Goal: Task Accomplishment & Management: Complete application form

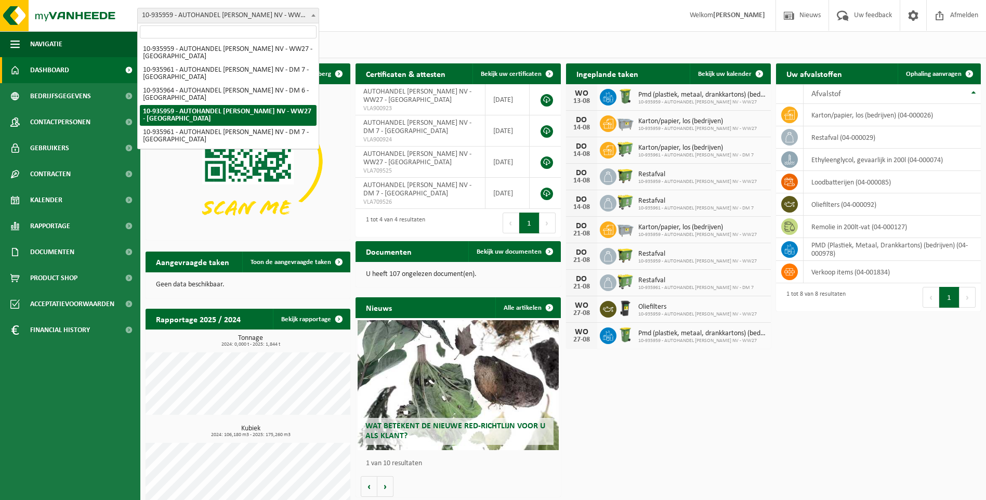
click at [311, 15] on b at bounding box center [313, 15] width 4 height 3
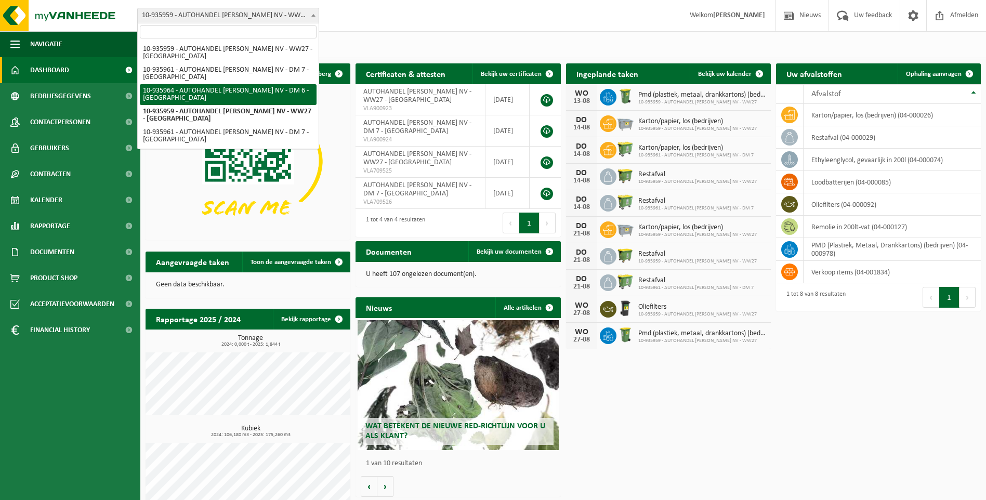
select select "137126"
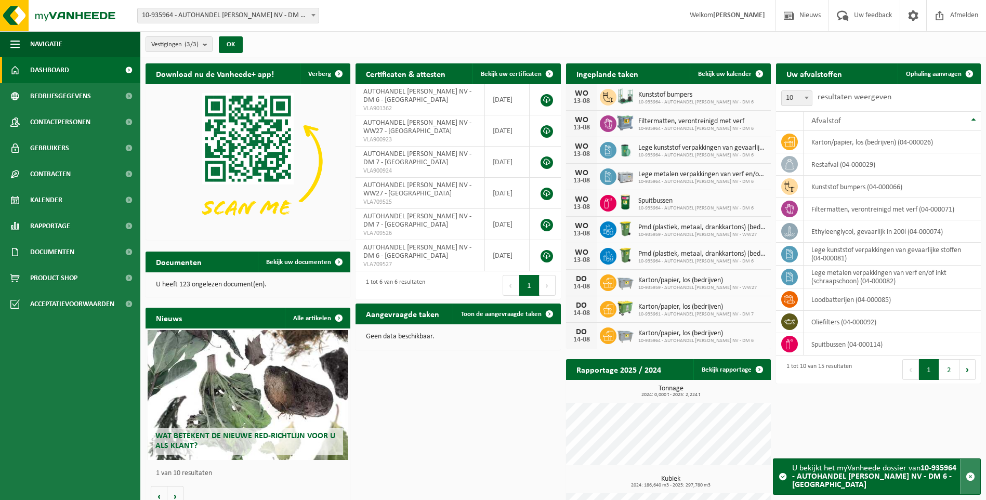
click at [975, 474] on button "button" at bounding box center [970, 476] width 20 height 35
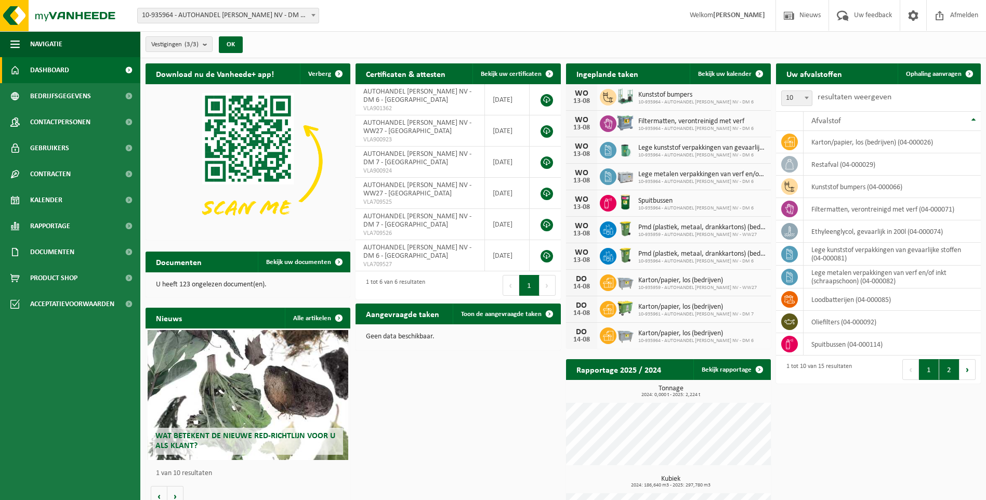
click at [952, 377] on button "2" at bounding box center [949, 369] width 20 height 21
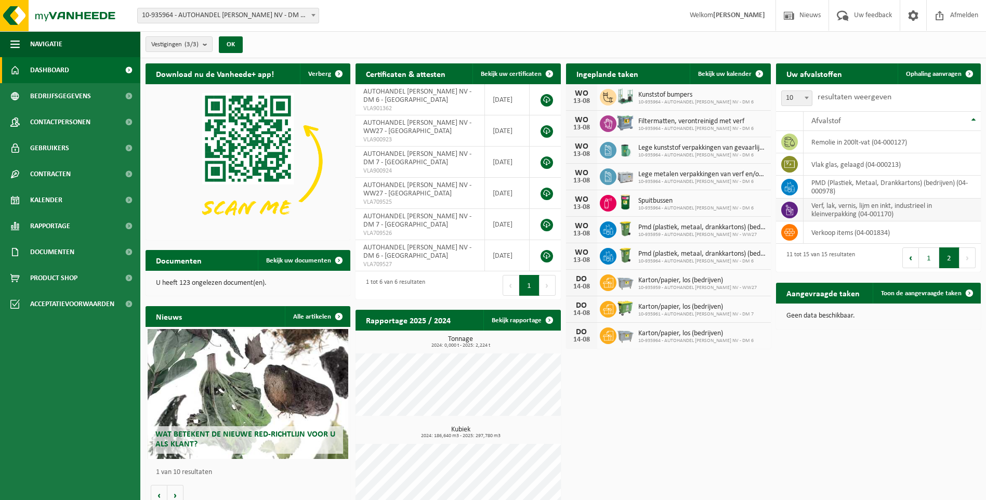
click at [861, 214] on td "verf, lak, vernis, lijm en inkt, industrieel in kleinverpakking (04-001170)" at bounding box center [891, 209] width 177 height 23
click at [923, 206] on td "verf, lak, vernis, lijm en inkt, industrieel in kleinverpakking (04-001170)" at bounding box center [891, 209] width 177 height 23
drag, startPoint x: 923, startPoint y: 206, endPoint x: 880, endPoint y: 204, distance: 42.7
click at [880, 204] on td "verf, lak, vernis, lijm en inkt, industrieel in kleinverpakking (04-001170)" at bounding box center [891, 209] width 177 height 23
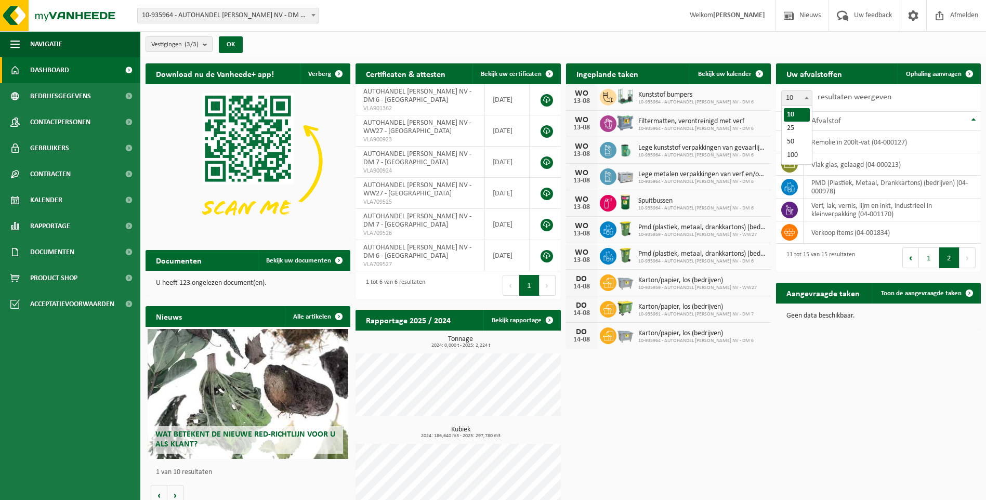
click at [807, 94] on span at bounding box center [806, 98] width 10 height 14
click at [948, 76] on span "Ophaling aanvragen" at bounding box center [934, 74] width 56 height 7
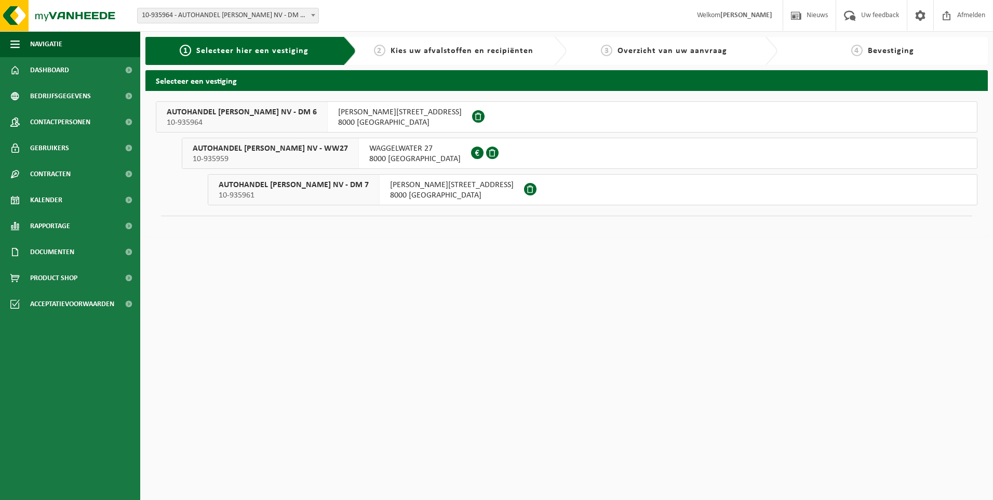
click at [378, 118] on span "8000 BRUGGE" at bounding box center [400, 122] width 124 height 10
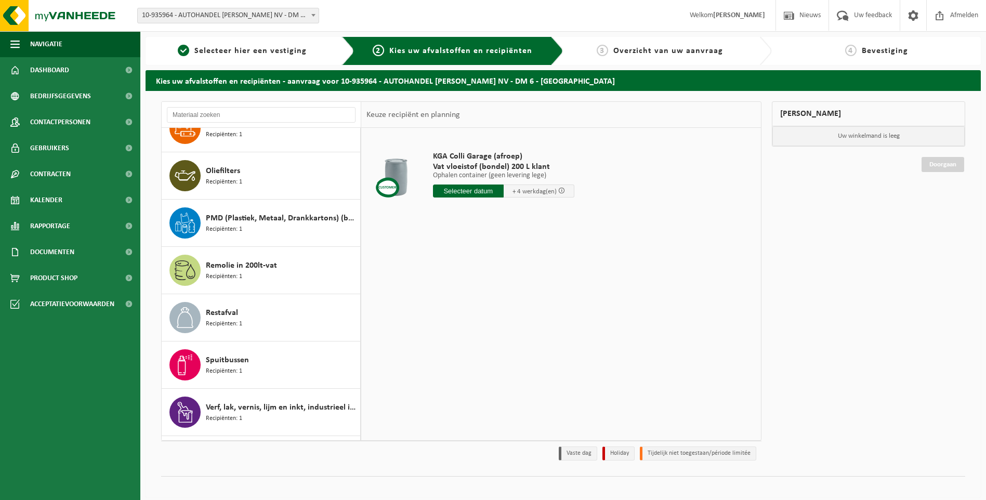
scroll to position [349, 0]
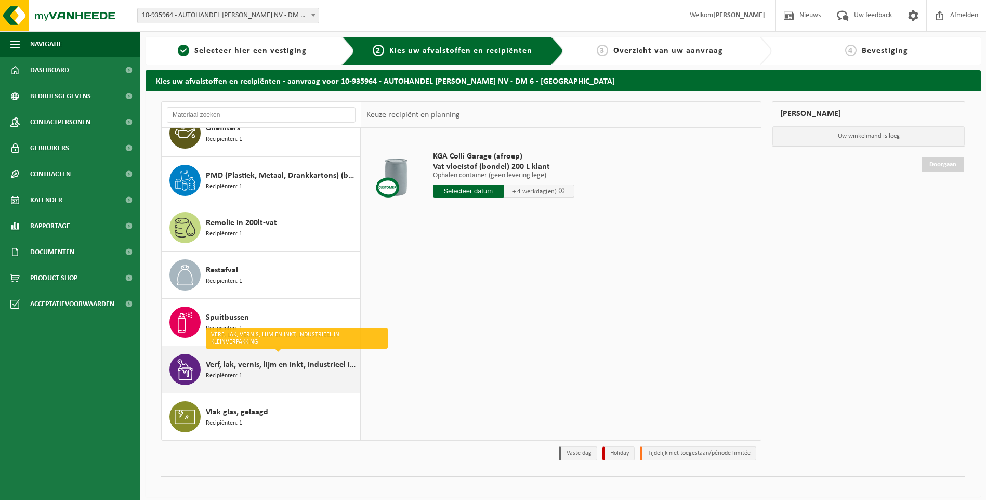
click at [344, 366] on span "Verf, lak, vernis, lijm en inkt, industrieel in kleinverpakking" at bounding box center [282, 364] width 152 height 12
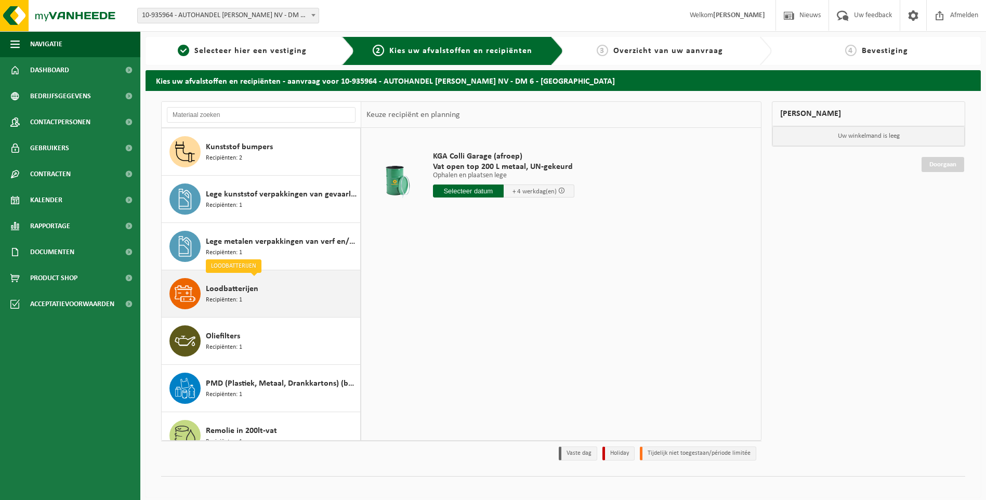
scroll to position [0, 0]
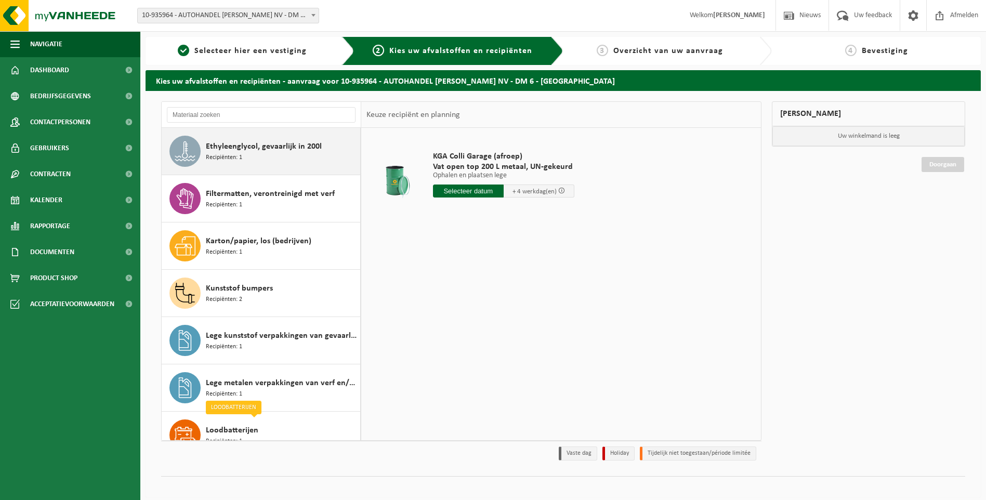
click at [271, 155] on div "Ethyleenglycol, gevaarlijk in 200l Recipiënten: 1" at bounding box center [282, 151] width 152 height 31
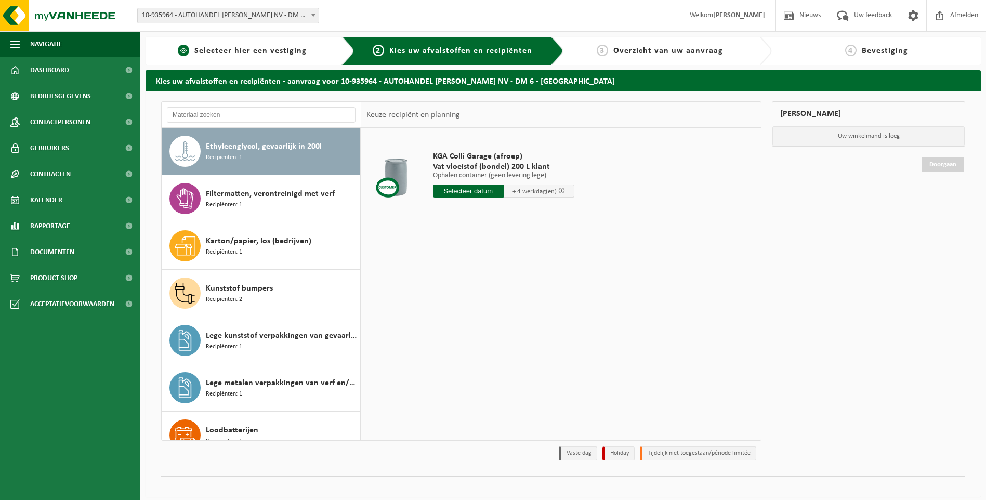
click at [251, 52] on span "Selecteer hier een vestiging" at bounding box center [250, 51] width 112 height 8
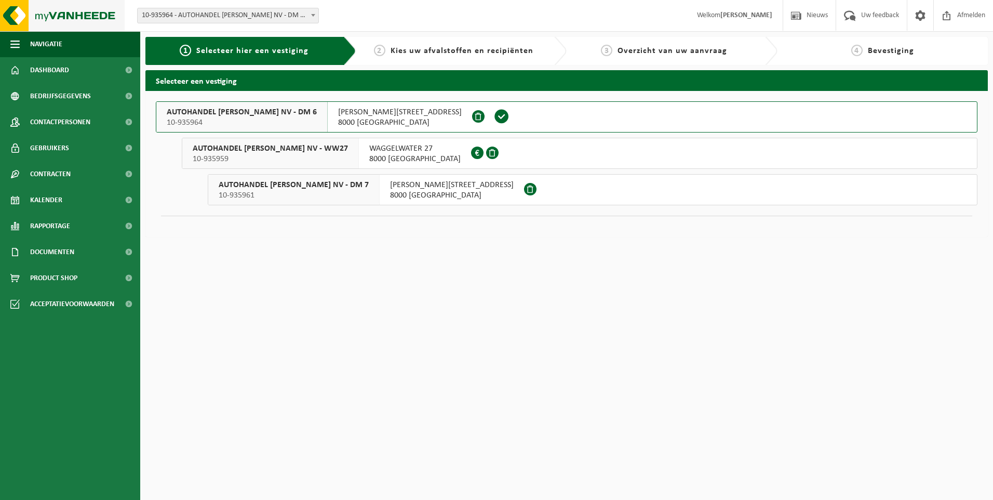
click at [72, 24] on img at bounding box center [62, 15] width 125 height 31
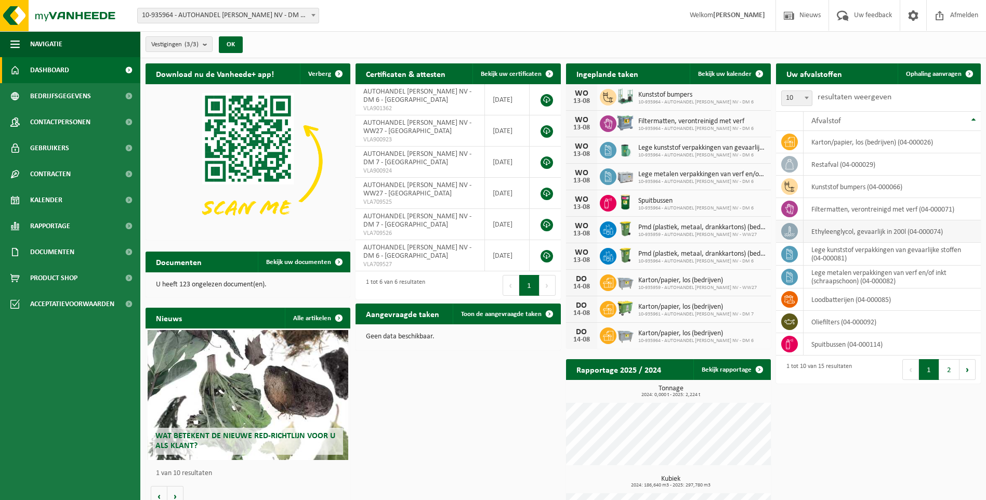
click at [901, 235] on td "ethyleenglycol, gevaarlijk in 200l (04-000074)" at bounding box center [891, 231] width 177 height 22
click at [950, 66] on link "Ophaling aanvragen" at bounding box center [938, 73] width 82 height 21
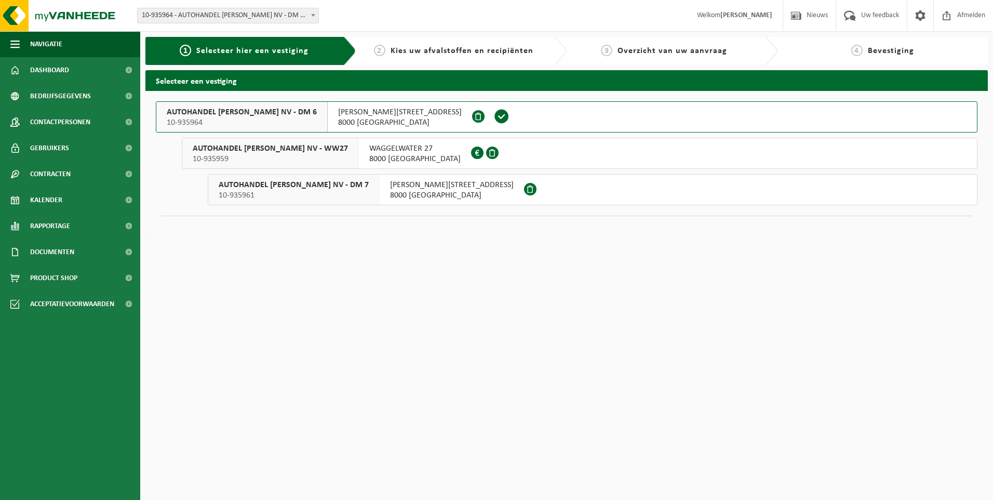
click at [361, 111] on span "[PERSON_NAME][STREET_ADDRESS]" at bounding box center [400, 112] width 124 height 10
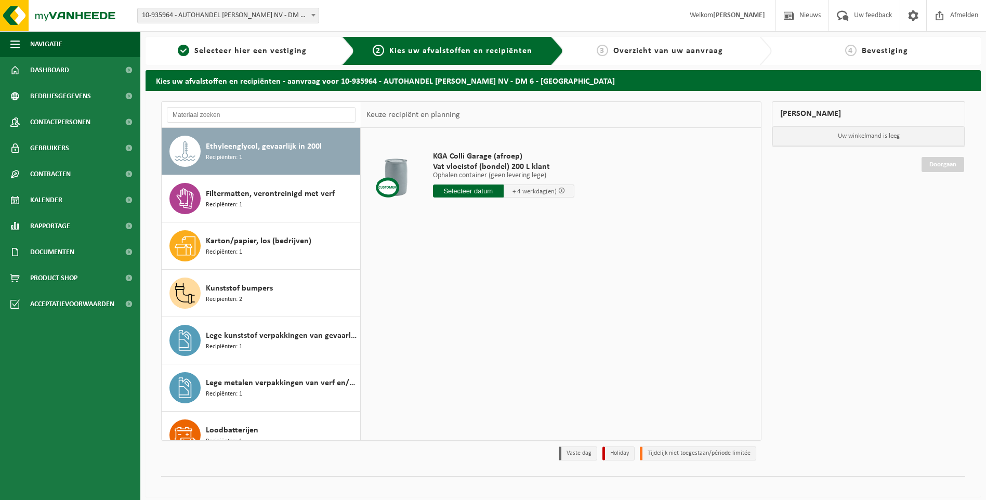
click at [449, 189] on input "text" at bounding box center [468, 190] width 71 height 13
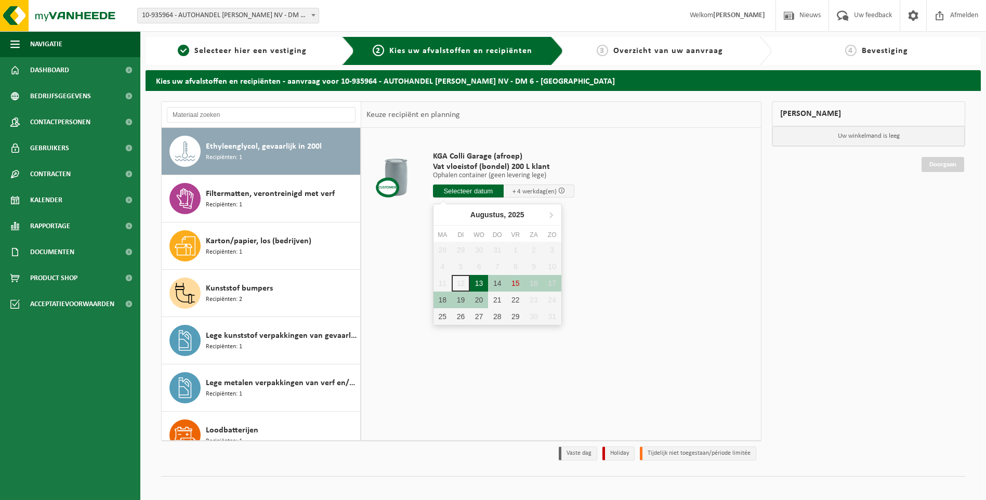
click at [478, 281] on div "13" at bounding box center [479, 283] width 18 height 17
type input "Van [DATE]"
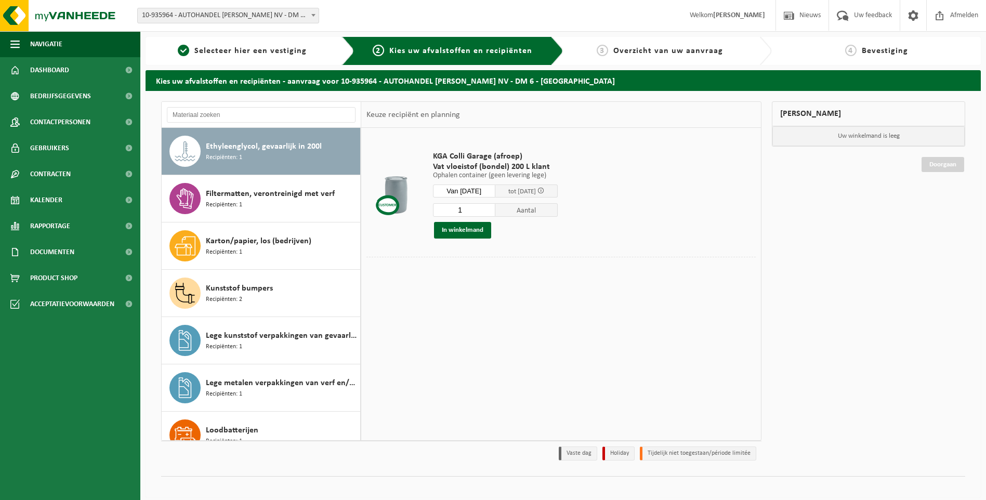
click at [472, 189] on input "Van 2025-08-13" at bounding box center [464, 190] width 62 height 13
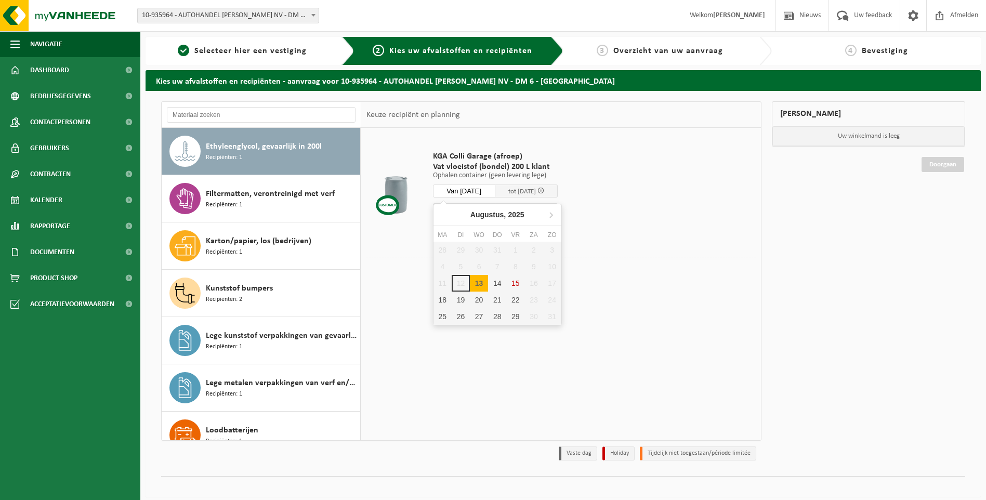
click at [532, 186] on span "tot 20/08/2025" at bounding box center [526, 190] width 62 height 13
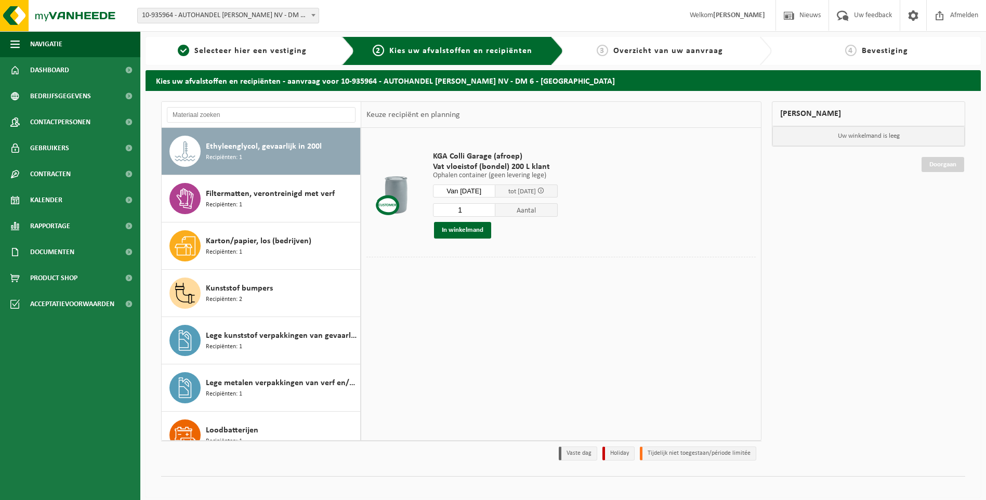
click at [531, 192] on span "tot 20/08/2025" at bounding box center [522, 191] width 28 height 7
click at [544, 192] on span at bounding box center [540, 190] width 7 height 7
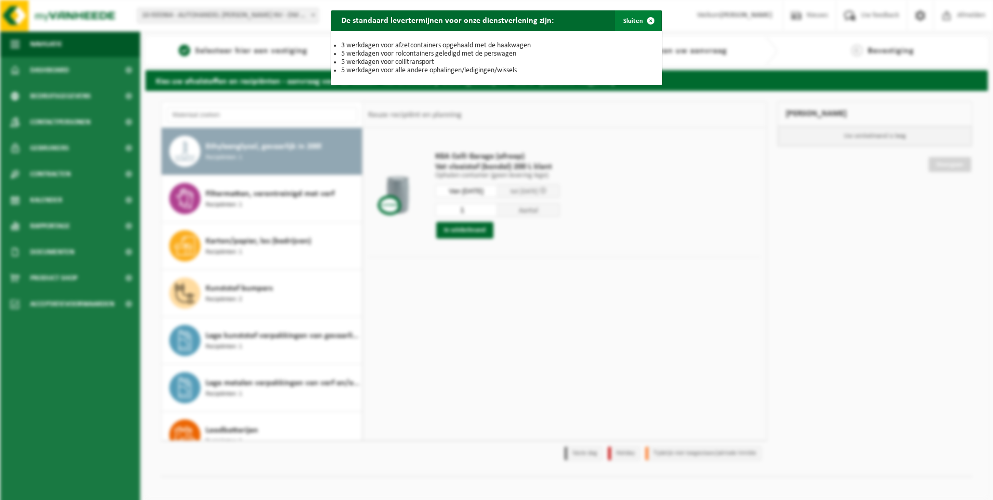
click at [646, 22] on span "button" at bounding box center [651, 20] width 21 height 21
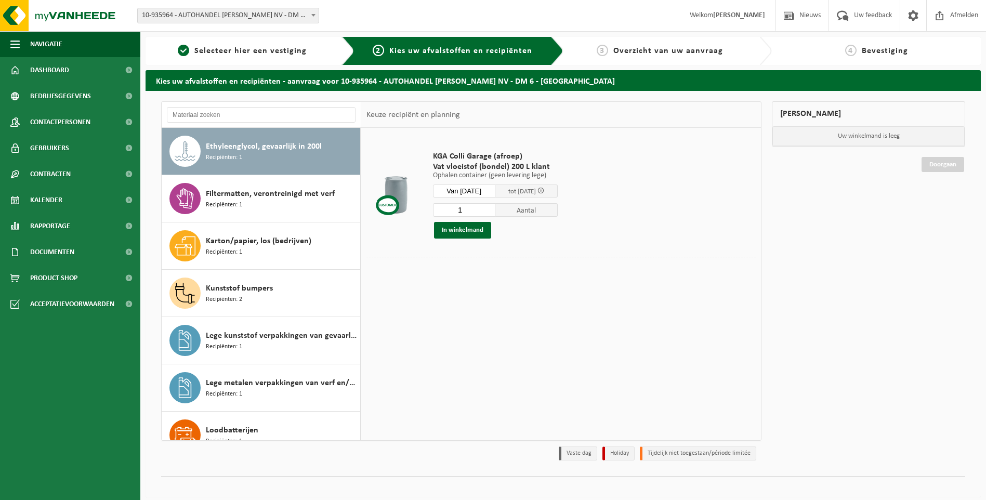
click at [470, 190] on input "Van 2025-08-13" at bounding box center [464, 190] width 62 height 13
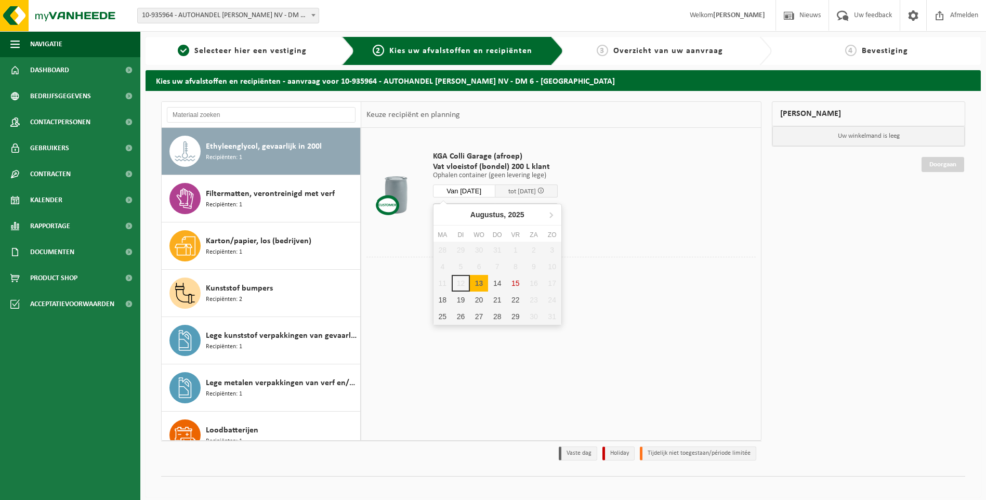
click at [462, 281] on div "28 29 30 31 1 2 3 4 5 6 7 8 9 10 11 12 13 14 15 16 17 18 19 20 21 22 23 24 25 2…" at bounding box center [497, 283] width 128 height 83
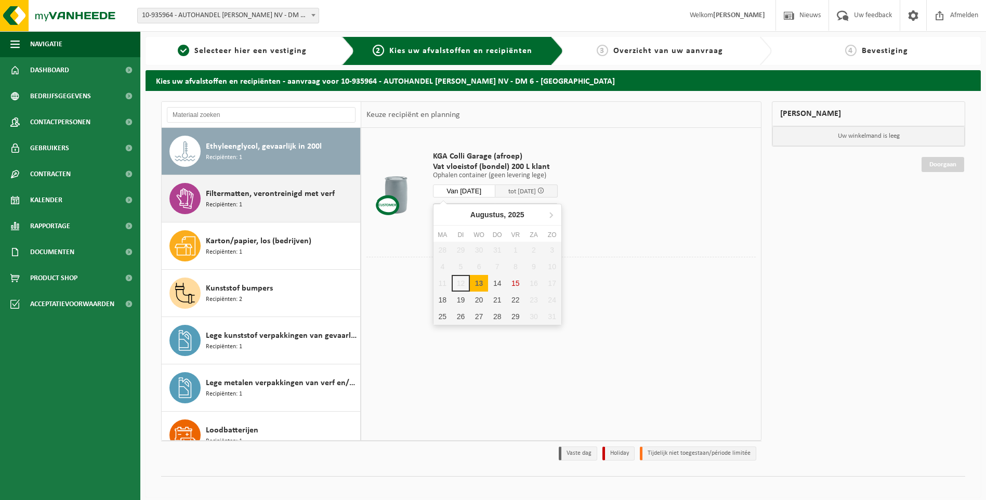
click at [254, 206] on div "Filtermatten, verontreinigd met verf Recipiënten: 1" at bounding box center [282, 198] width 152 height 31
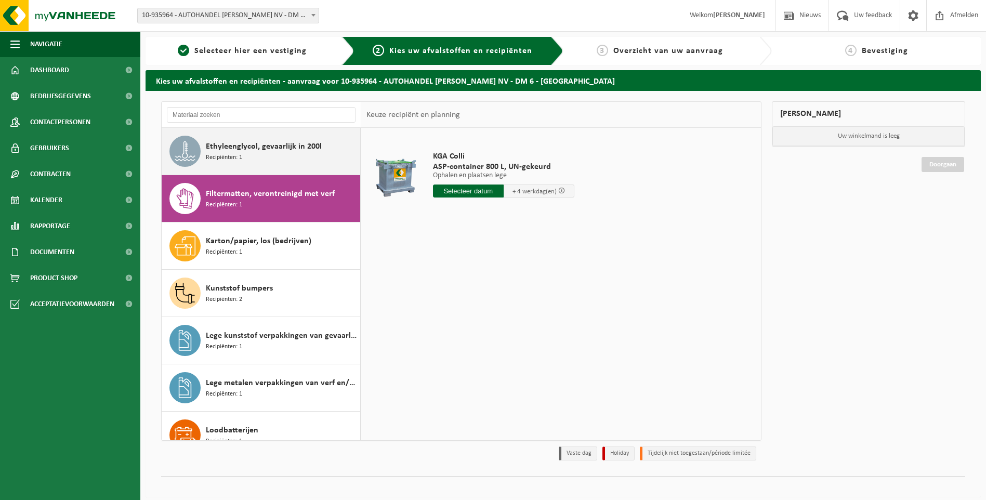
click at [289, 164] on div "Ethyleenglycol, gevaarlijk in 200l Recipiënten: 1" at bounding box center [282, 151] width 152 height 31
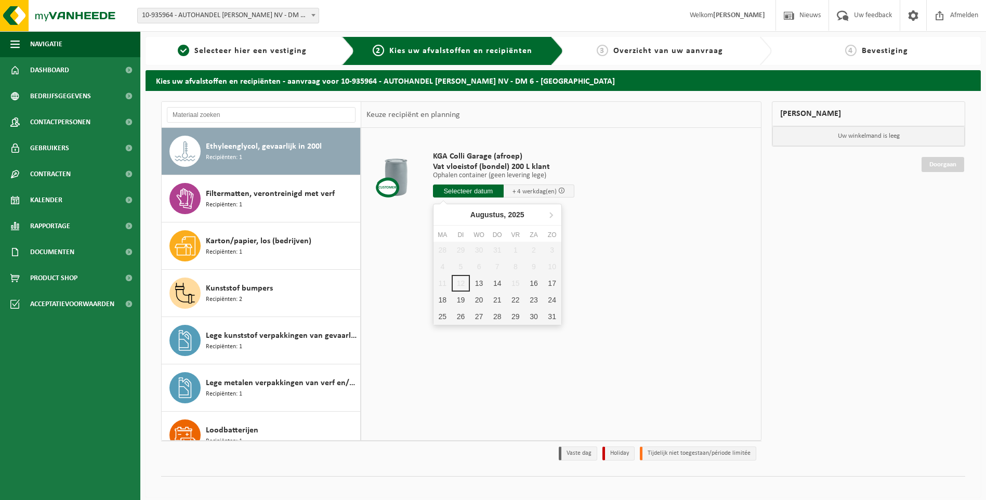
click at [462, 193] on input "text" at bounding box center [468, 190] width 71 height 13
click at [475, 286] on div "13" at bounding box center [479, 283] width 18 height 17
type input "Van 2025-08-13"
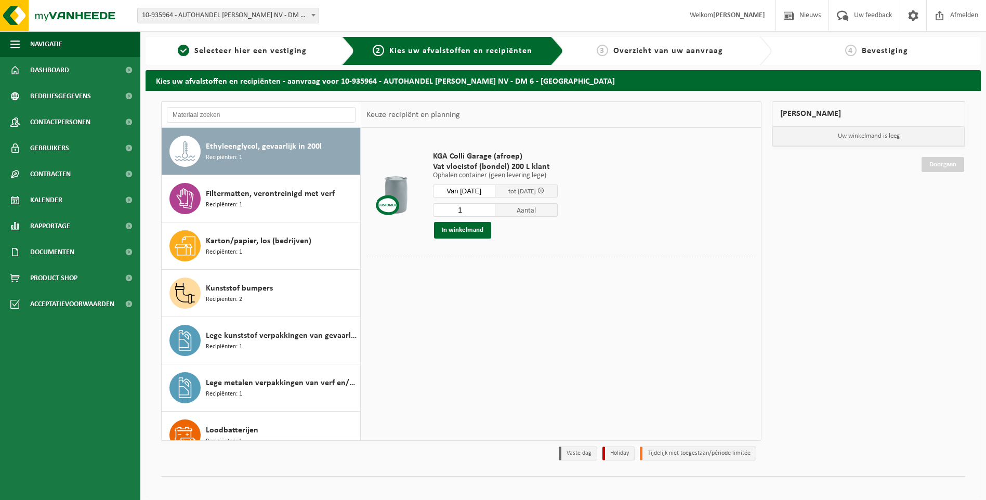
click at [469, 211] on input "1" at bounding box center [464, 210] width 62 height 14
click at [494, 208] on input "2" at bounding box center [464, 210] width 62 height 14
click at [494, 208] on input "3" at bounding box center [464, 210] width 62 height 14
click at [494, 208] on input "4" at bounding box center [464, 210] width 62 height 14
click at [494, 208] on input "5" at bounding box center [464, 210] width 62 height 14
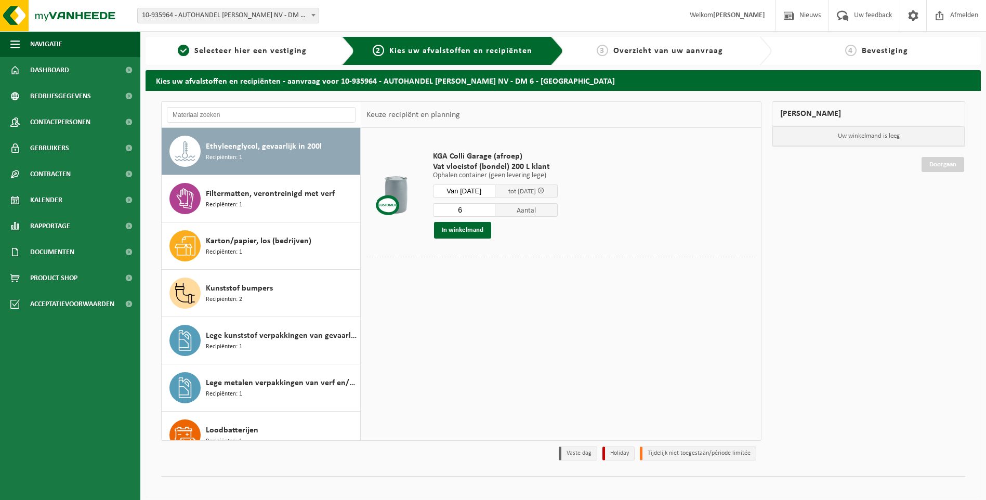
click at [494, 208] on input "6" at bounding box center [464, 210] width 62 height 14
type input "16"
click at [494, 208] on input "16" at bounding box center [464, 210] width 62 height 14
click at [476, 229] on button "In winkelmand" at bounding box center [462, 230] width 57 height 17
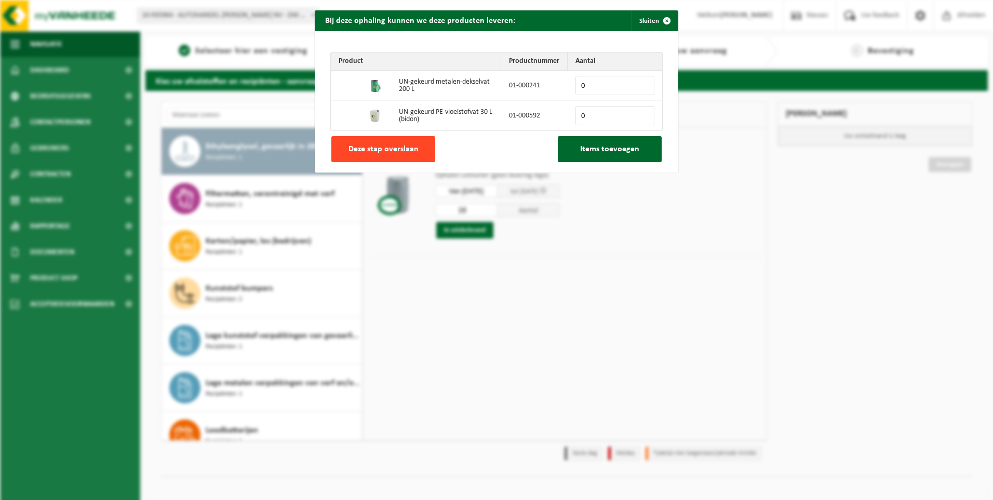
click at [396, 148] on span "Deze stap overslaan" at bounding box center [384, 149] width 70 height 8
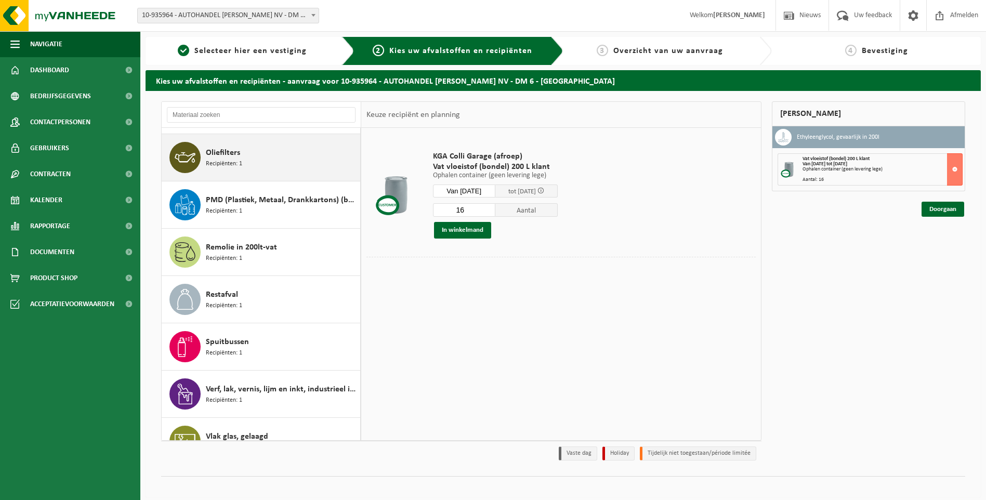
scroll to position [349, 0]
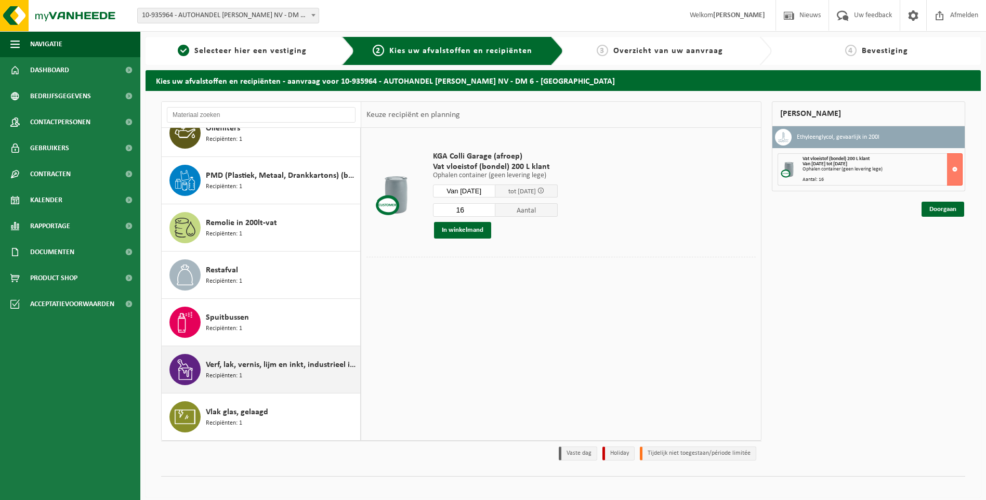
click at [309, 362] on span "Verf, lak, vernis, lijm en inkt, industrieel in kleinverpakking" at bounding box center [282, 364] width 152 height 12
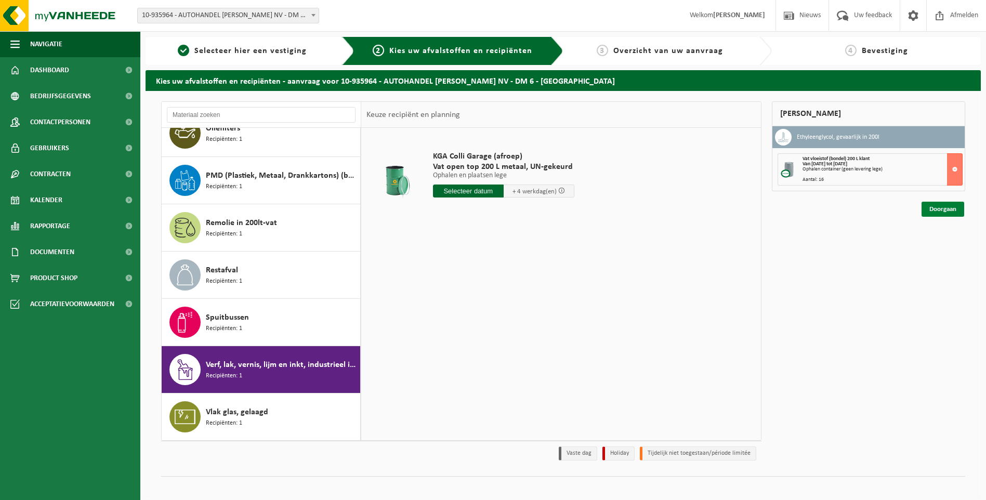
click at [938, 213] on link "Doorgaan" at bounding box center [942, 209] width 43 height 15
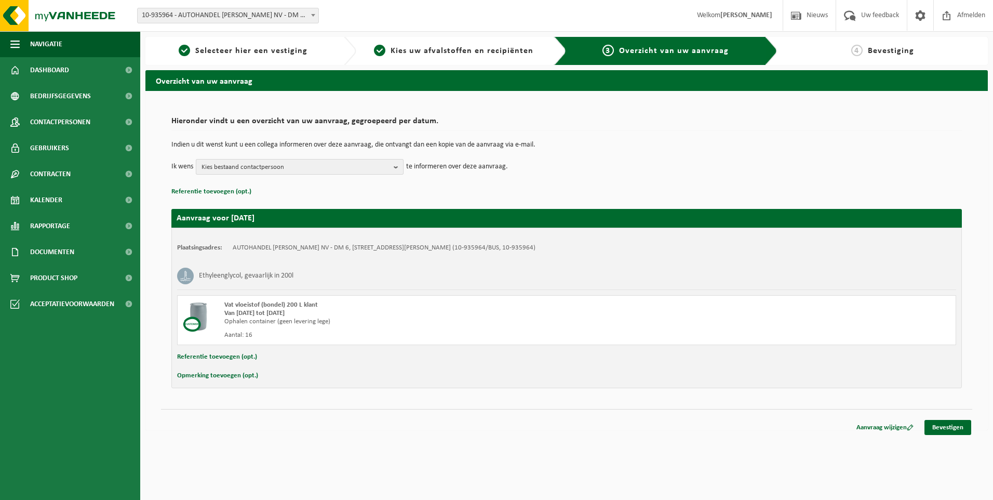
click at [396, 167] on b "button" at bounding box center [398, 166] width 9 height 15
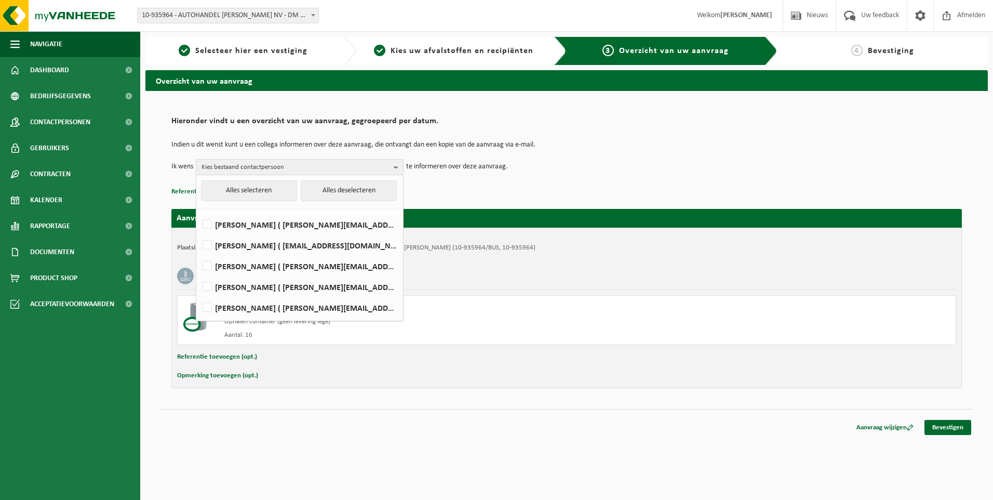
click at [396, 167] on b "button" at bounding box center [398, 166] width 9 height 15
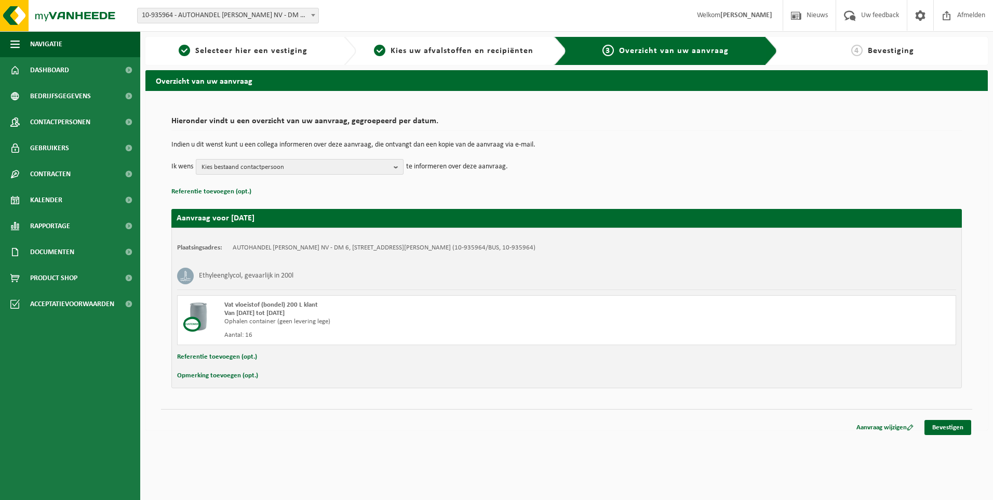
click at [396, 167] on b "button" at bounding box center [398, 166] width 9 height 15
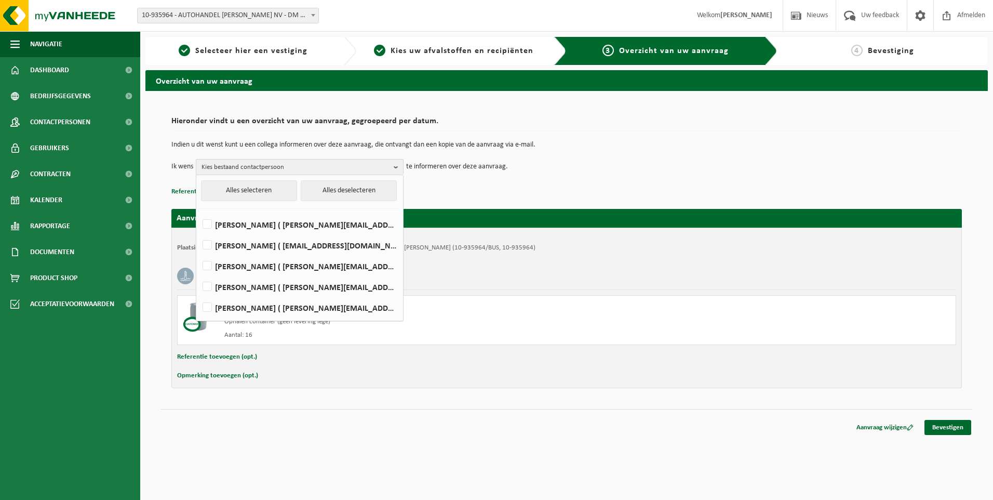
click at [396, 167] on b "button" at bounding box center [398, 166] width 9 height 15
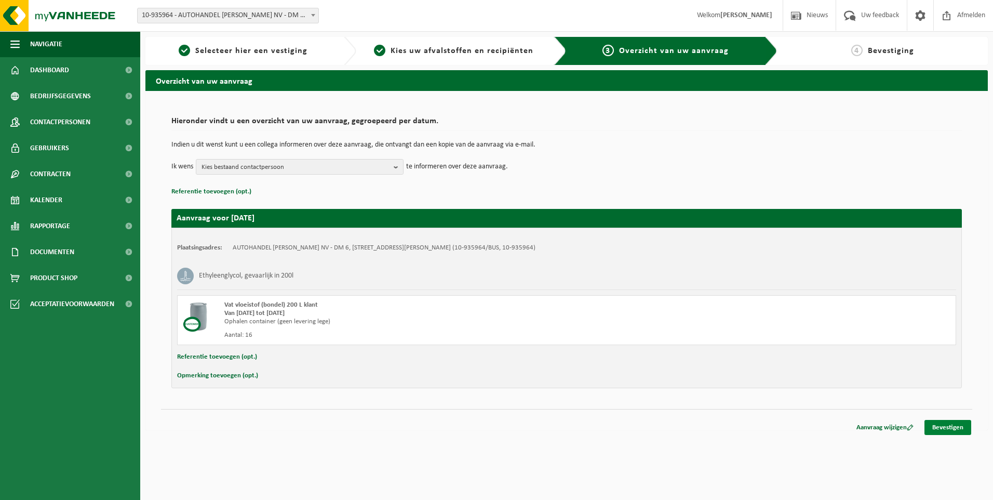
click at [971, 431] on link "Bevestigen" at bounding box center [948, 427] width 47 height 15
